Goal: Navigation & Orientation: Understand site structure

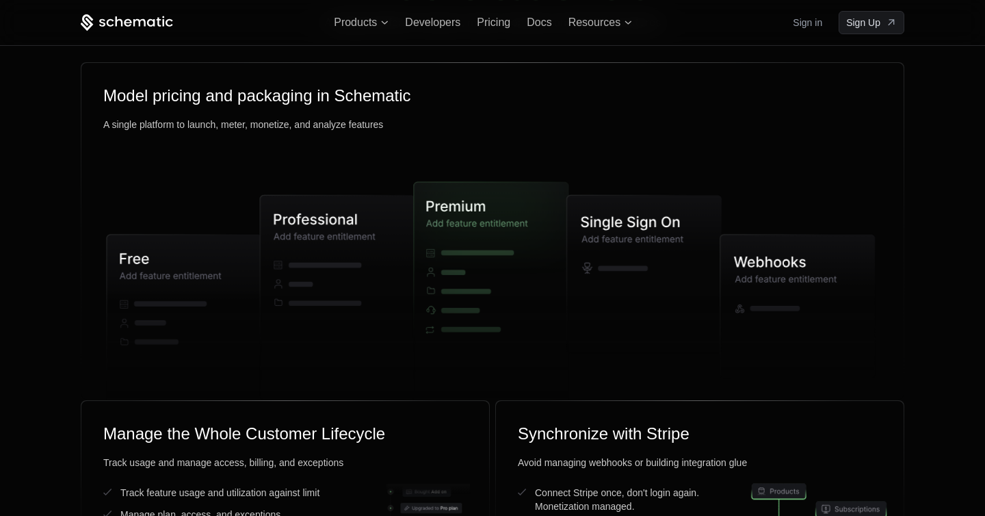
scroll to position [3346, 0]
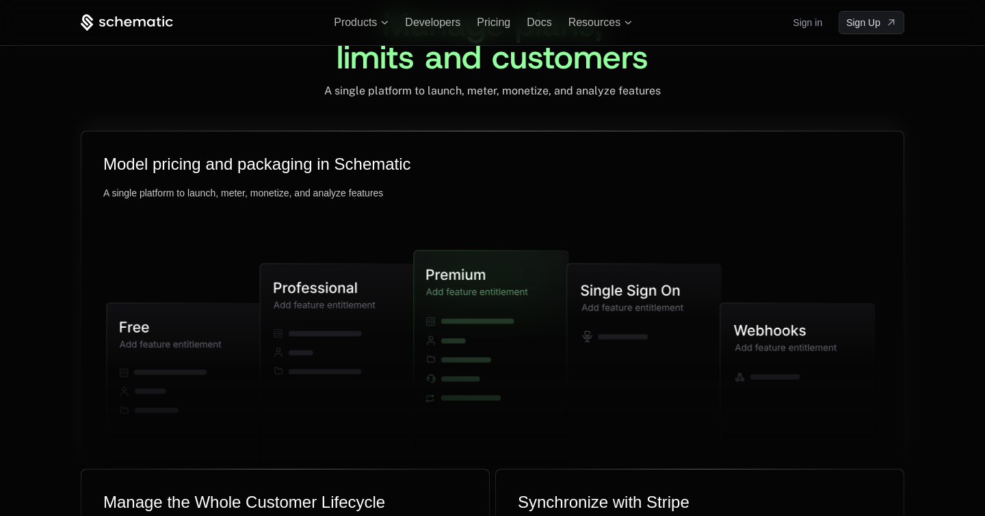
click at [451, 379] on icon at bounding box center [486, 361] width 144 height 223
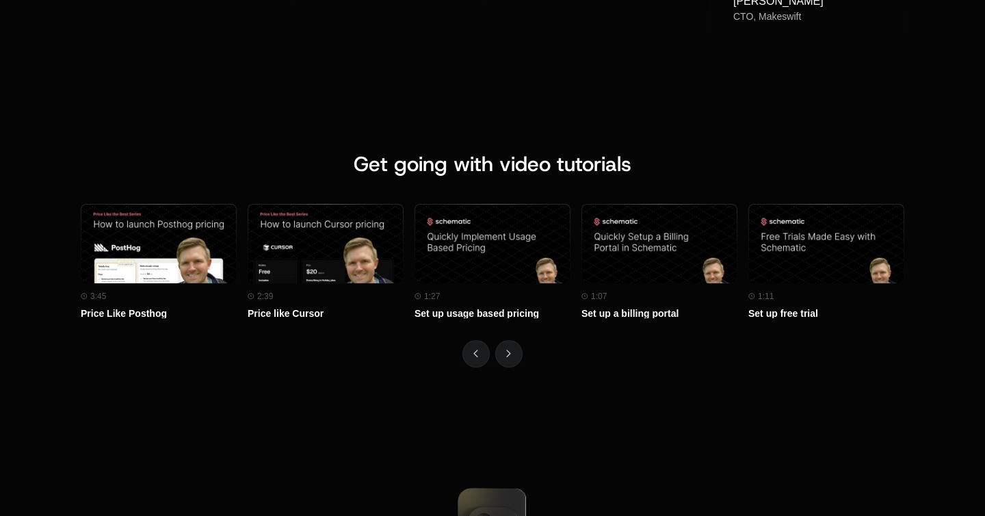
scroll to position [5864, 0]
click at [502, 353] on button "Next" at bounding box center [508, 352] width 27 height 27
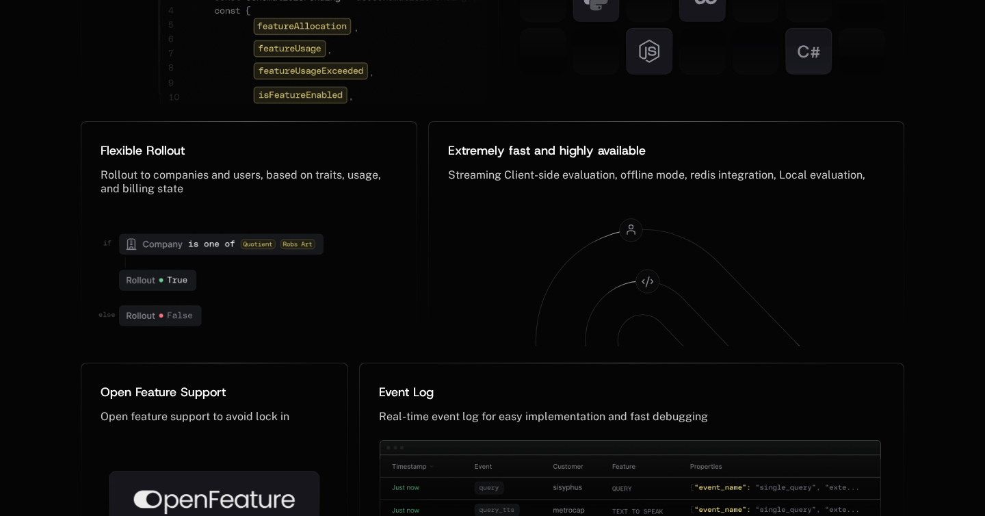
scroll to position [6687, 0]
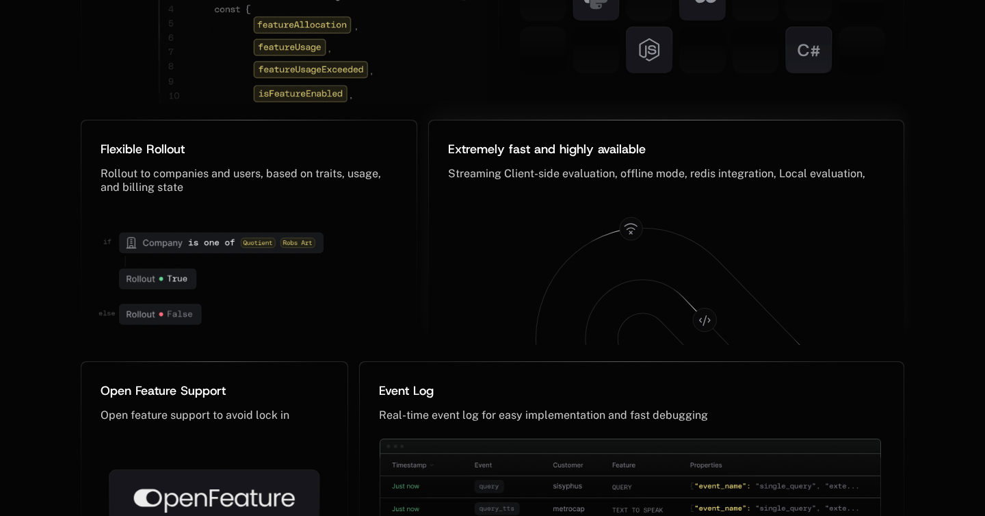
drag, startPoint x: 679, startPoint y: 236, endPoint x: 802, endPoint y: 327, distance: 153.0
click at [802, 327] on icon at bounding box center [666, 273] width 448 height 147
drag, startPoint x: 772, startPoint y: 318, endPoint x: 602, endPoint y: 317, distance: 170.2
click at [601, 317] on g at bounding box center [680, 346] width 291 height 254
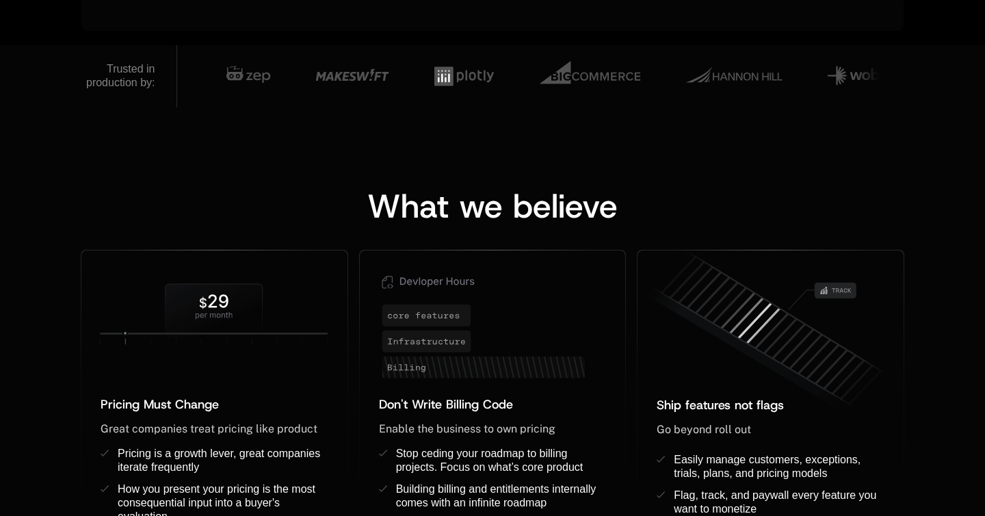
scroll to position [1057, 0]
